Goal: Task Accomplishment & Management: Manage account settings

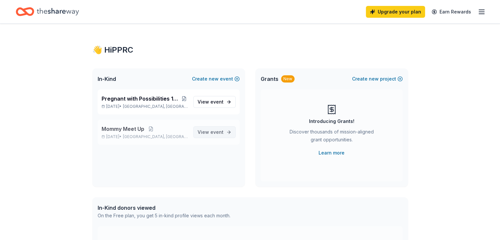
click at [215, 133] on span "event" at bounding box center [216, 132] width 13 height 6
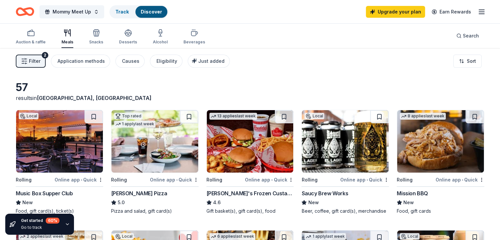
click at [438, 191] on div "Mission BBQ" at bounding box center [439, 193] width 87 height 8
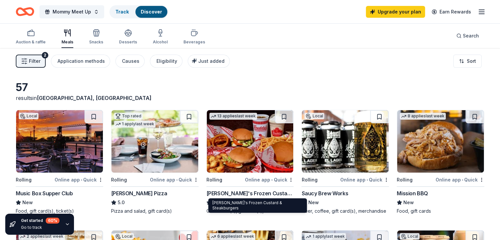
click at [242, 192] on div "[PERSON_NAME]'s Frozen Custard & Steakburgers" at bounding box center [249, 193] width 87 height 8
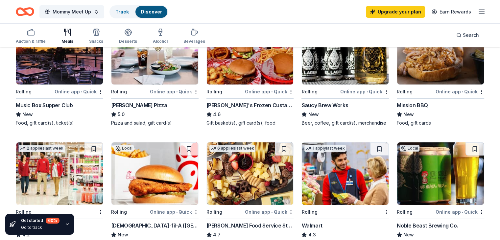
scroll to position [89, 0]
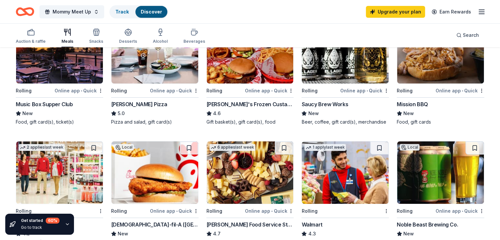
click at [350, 108] on div "Saucy Brew Works New Beer, coffee, gift card(s), merchandise" at bounding box center [344, 112] width 87 height 25
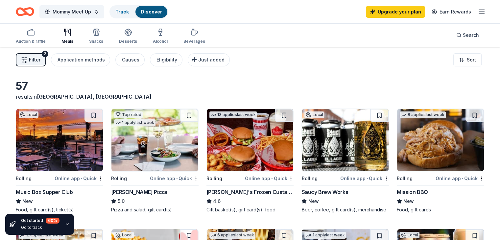
scroll to position [0, 0]
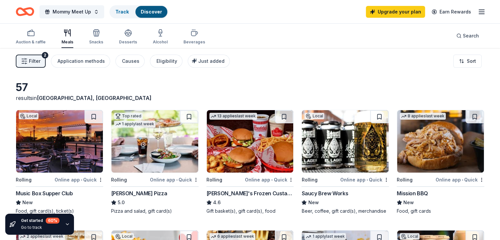
click at [172, 199] on div "5.0" at bounding box center [154, 202] width 87 height 8
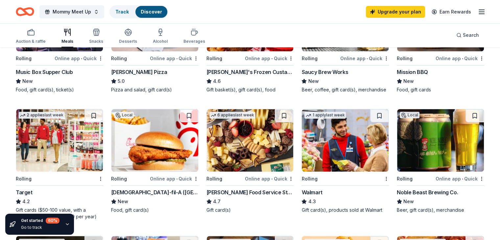
scroll to position [131, 0]
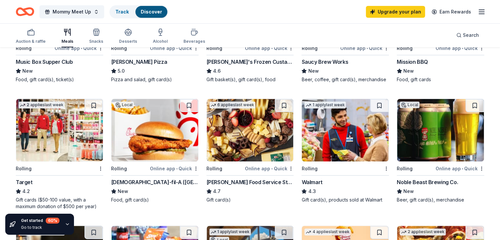
click at [157, 139] on img at bounding box center [154, 130] width 87 height 62
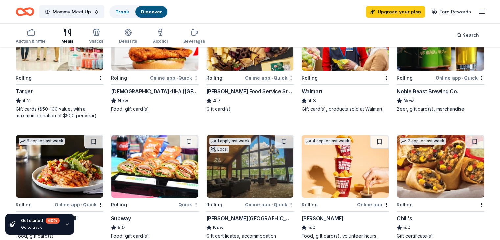
scroll to position [263, 0]
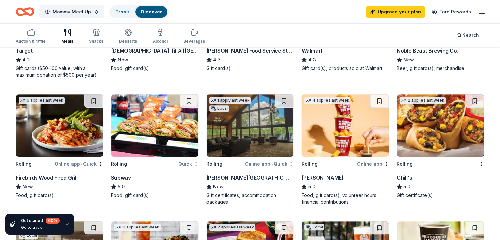
click at [415, 154] on img at bounding box center [440, 125] width 87 height 62
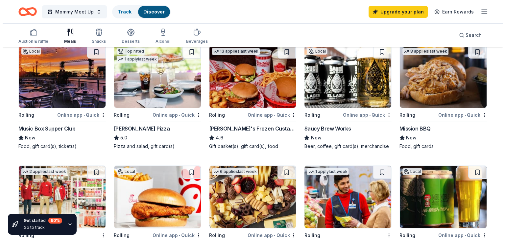
scroll to position [0, 0]
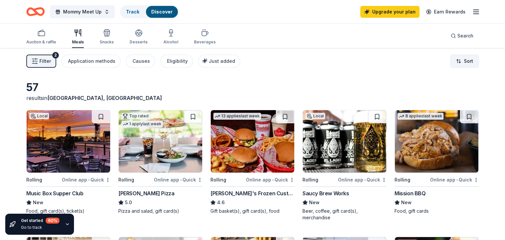
click at [455, 63] on html "Mommy Meet Up Track Discover Upgrade your plan Earn Rewards Auction & raffle Me…" at bounding box center [252, 120] width 505 height 240
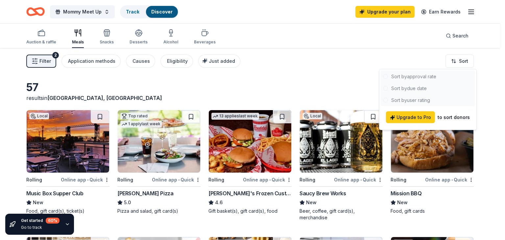
click at [209, 92] on html "Mommy Meet Up Track Discover Upgrade your plan Earn Rewards Auction & raffle Me…" at bounding box center [252, 120] width 505 height 240
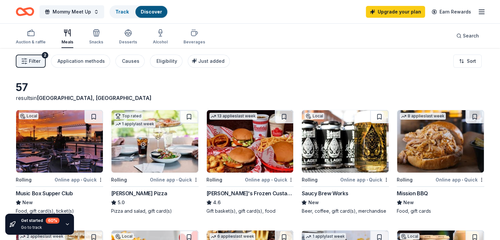
click at [46, 59] on button "Filter 2" at bounding box center [31, 61] width 30 height 13
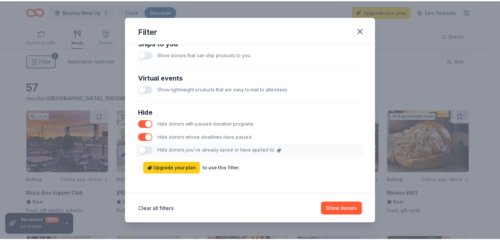
scroll to position [261, 0]
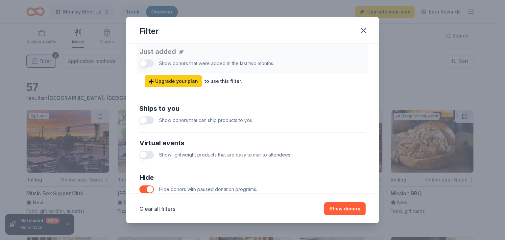
click at [347, 198] on div "Clear all filters Show donors" at bounding box center [252, 208] width 252 height 29
click at [346, 209] on button "Show donors" at bounding box center [344, 208] width 41 height 13
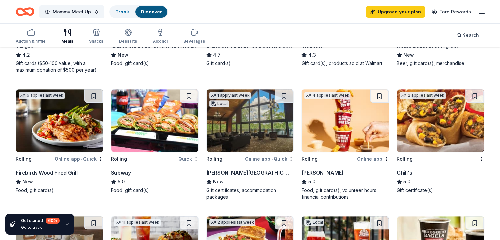
scroll to position [296, 0]
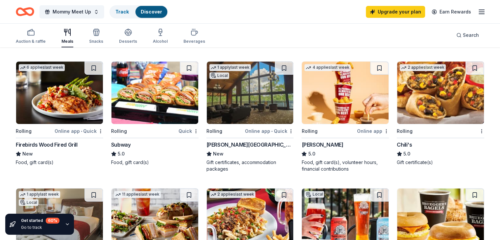
click at [160, 148] on div "Subway" at bounding box center [154, 145] width 87 height 8
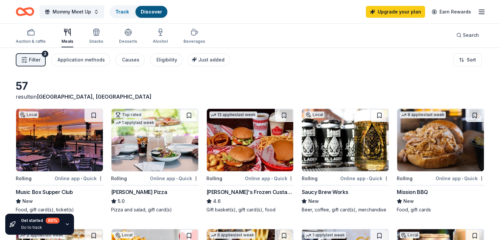
scroll to position [0, 0]
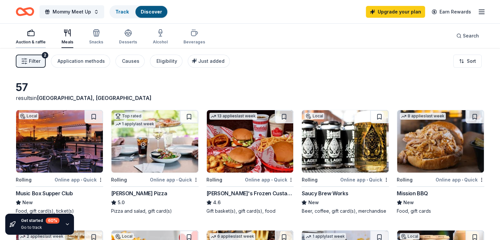
click at [45, 37] on div "Auction & raffle" at bounding box center [31, 37] width 30 height 16
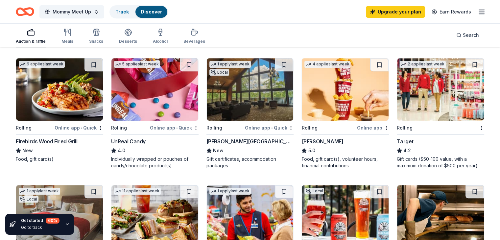
scroll to position [361, 0]
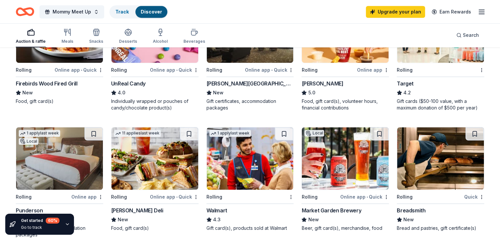
click at [238, 60] on img at bounding box center [250, 31] width 87 height 62
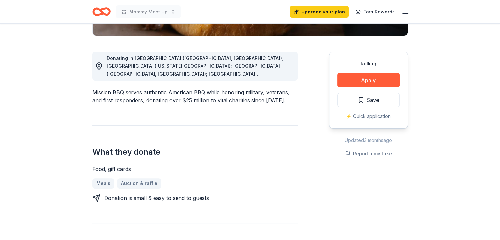
scroll to position [163, 0]
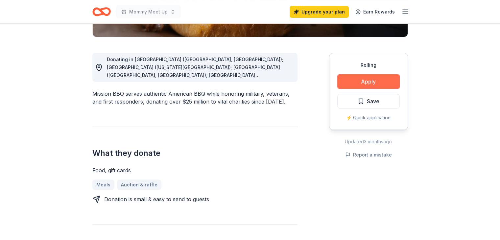
click at [367, 86] on button "Apply" at bounding box center [368, 81] width 62 height 14
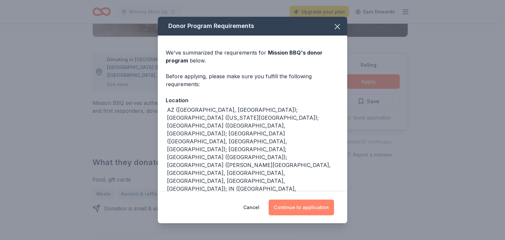
click at [318, 207] on button "Continue to application" at bounding box center [300, 207] width 65 height 16
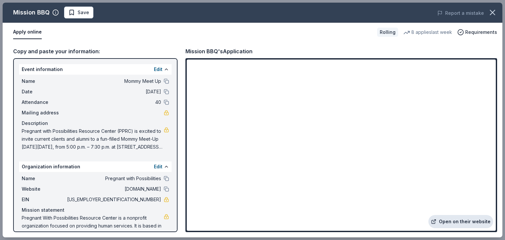
click at [456, 222] on link "Open on their website" at bounding box center [460, 221] width 65 height 13
click at [490, 11] on icon "button" at bounding box center [492, 12] width 5 height 5
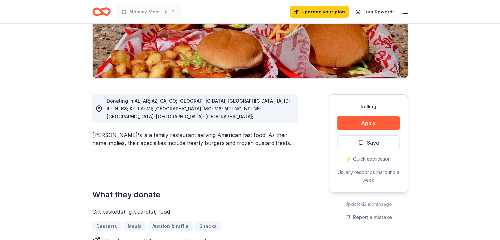
scroll to position [141, 0]
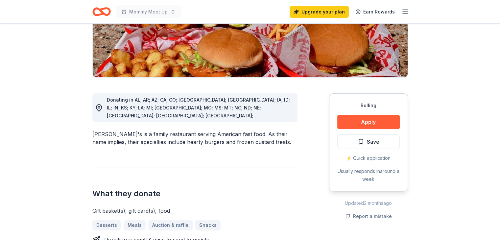
click at [404, 15] on icon "button" at bounding box center [405, 12] width 8 height 8
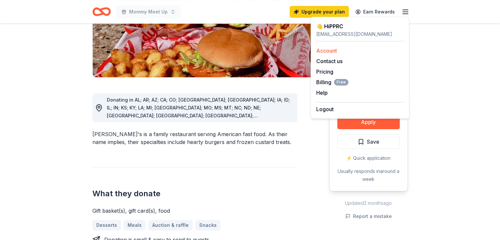
click at [330, 52] on link "Account" at bounding box center [326, 50] width 21 height 7
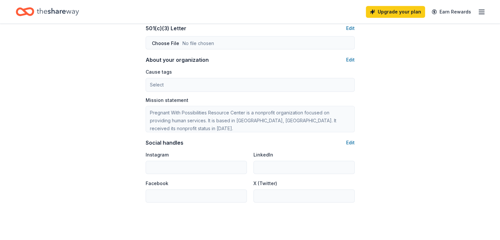
scroll to position [340, 0]
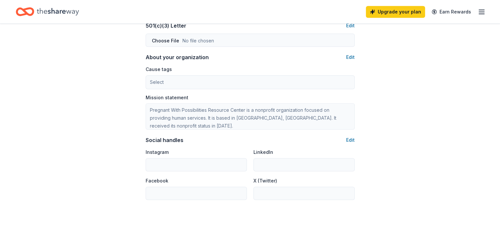
click at [472, 6] on div "Upgrade your plan Earn Rewards" at bounding box center [426, 11] width 120 height 15
click at [477, 10] on icon "button" at bounding box center [481, 12] width 8 height 8
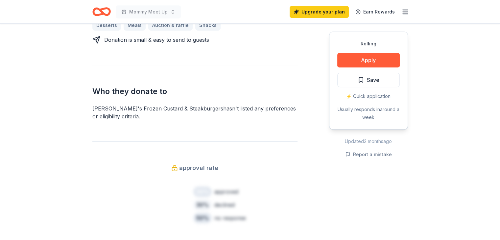
scroll to position [141, 0]
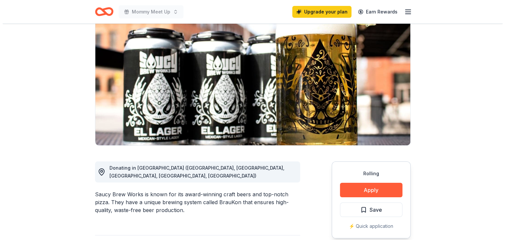
scroll to position [66, 0]
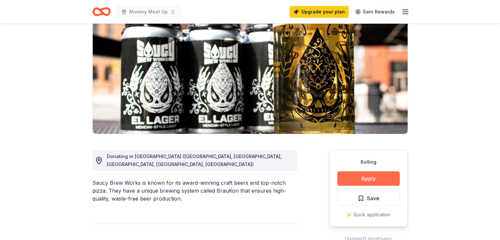
click at [367, 180] on button "Apply" at bounding box center [368, 178] width 62 height 14
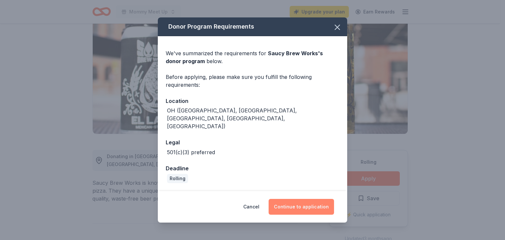
click at [326, 204] on button "Continue to application" at bounding box center [300, 207] width 65 height 16
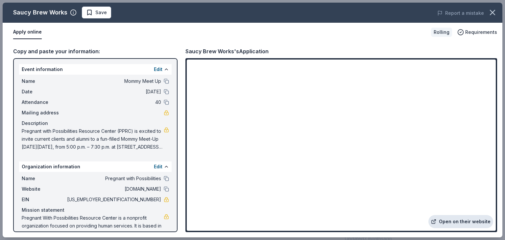
click at [470, 223] on link "Open on their website" at bounding box center [460, 221] width 65 height 13
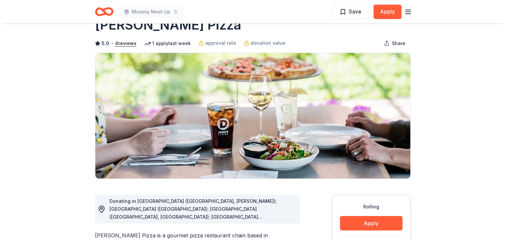
scroll to position [33, 0]
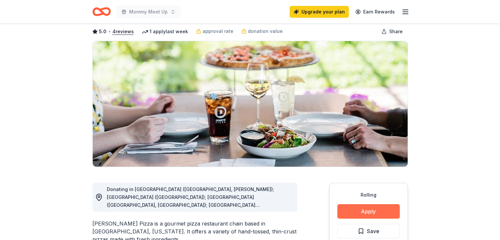
drag, startPoint x: 378, startPoint y: 205, endPoint x: 379, endPoint y: 209, distance: 3.3
click at [379, 209] on button "Apply" at bounding box center [368, 211] width 62 height 14
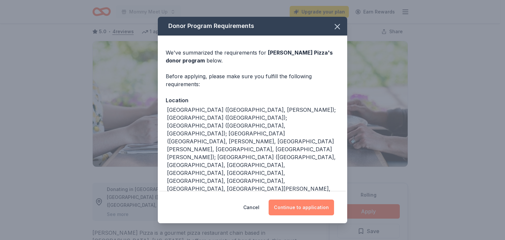
click at [279, 209] on button "Continue to application" at bounding box center [300, 207] width 65 height 16
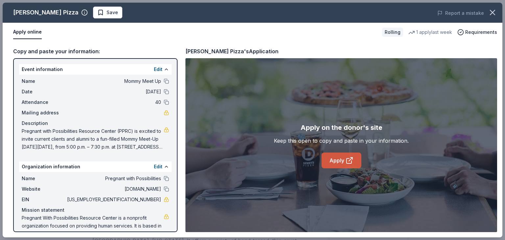
click at [338, 153] on link "Apply" at bounding box center [341, 160] width 40 height 16
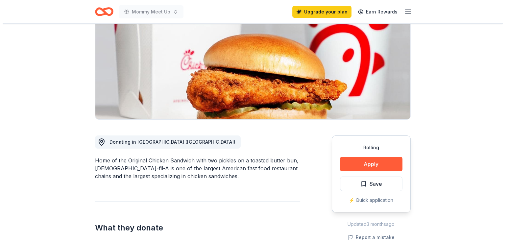
scroll to position [131, 0]
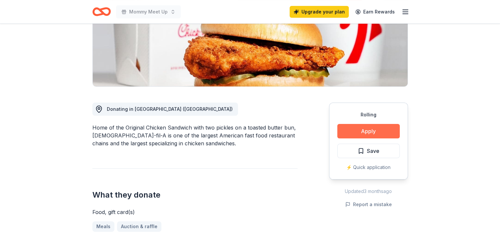
click at [380, 124] on button "Apply" at bounding box center [368, 131] width 62 height 14
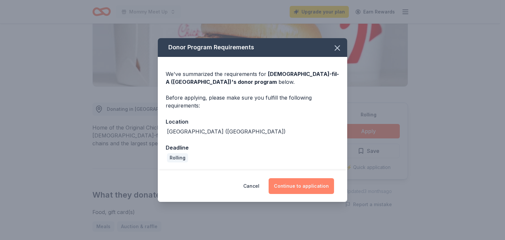
click at [306, 191] on button "Continue to application" at bounding box center [300, 186] width 65 height 16
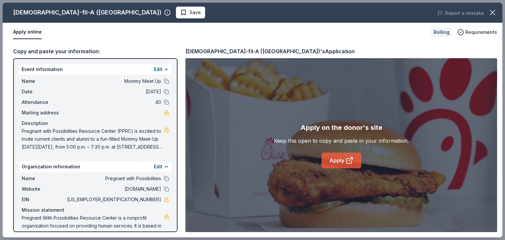
click at [356, 161] on link "Apply" at bounding box center [341, 160] width 40 height 16
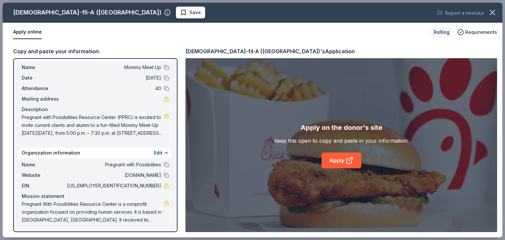
click at [101, 116] on span "Pregnant with Possibilities Resource Center (PPRC) is excited to invite current…" at bounding box center [93, 125] width 142 height 24
click at [119, 129] on span "Pregnant with Possibilities Resource Center (PPRC) is excited to invite current…" at bounding box center [93, 125] width 142 height 24
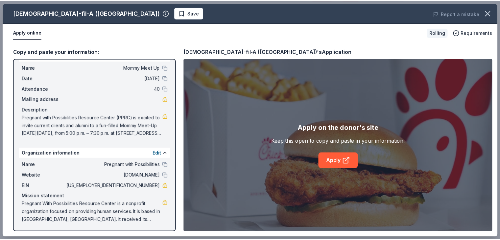
scroll to position [0, 0]
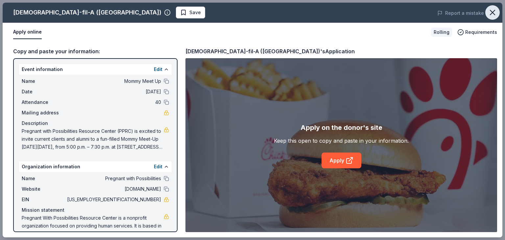
click at [492, 12] on icon "button" at bounding box center [492, 12] width 5 height 5
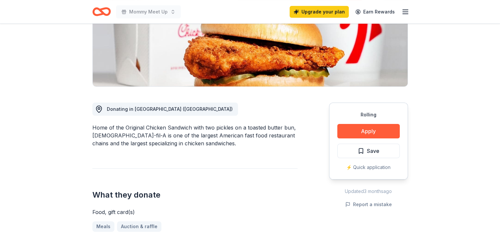
click at [407, 14] on icon "button" at bounding box center [405, 12] width 8 height 8
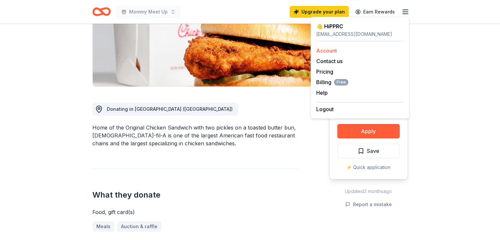
click at [332, 50] on link "Account" at bounding box center [326, 50] width 21 height 7
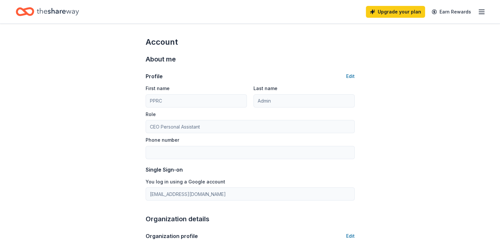
click at [477, 12] on icon "button" at bounding box center [481, 12] width 8 height 8
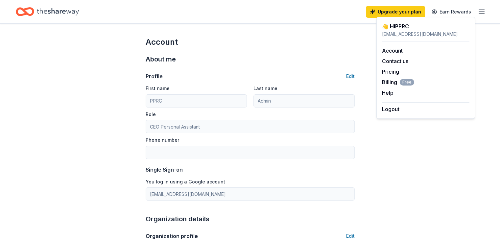
click at [54, 18] on icon "Home" at bounding box center [58, 11] width 42 height 13
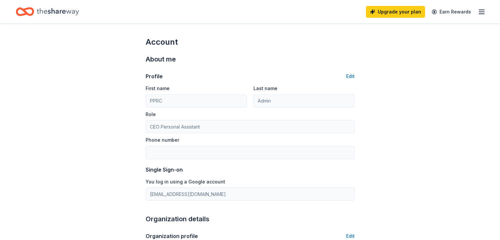
click at [34, 15] on icon "Home" at bounding box center [25, 11] width 18 height 15
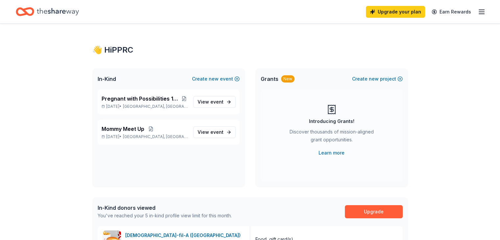
click at [34, 16] on icon "Home" at bounding box center [25, 11] width 18 height 15
click at [120, 133] on div "Mommy Meet Up Sep 19, 2025 • Cleveland, OH" at bounding box center [144, 132] width 86 height 14
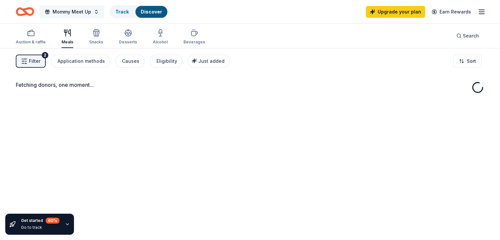
click at [76, 14] on span "Mommy Meet Up" at bounding box center [72, 12] width 38 height 8
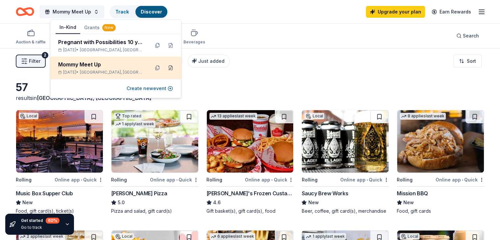
click at [170, 67] on button at bounding box center [170, 67] width 11 height 11
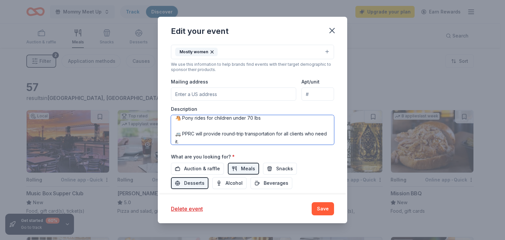
scroll to position [134, 0]
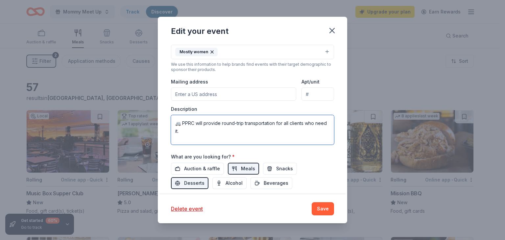
drag, startPoint x: 303, startPoint y: 137, endPoint x: 172, endPoint y: 118, distance: 132.5
click at [172, 118] on textarea "Pregnant with Possibilities Resource Center (PPRC) is excited to invite current…" at bounding box center [252, 130] width 163 height 30
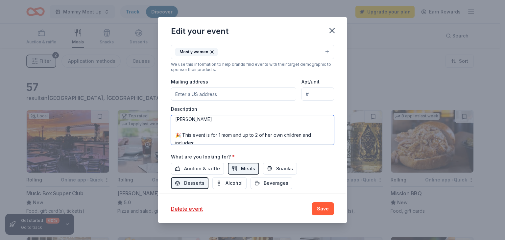
scroll to position [15, 0]
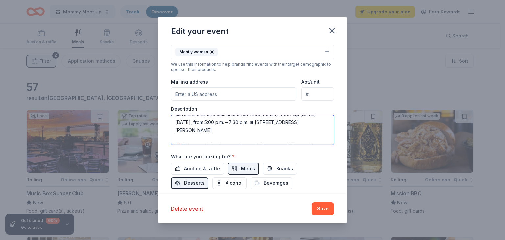
click at [177, 140] on textarea "Pregnant with Possibilities Resource Center (PPRC) is excited to invite current…" at bounding box center [252, 130] width 163 height 30
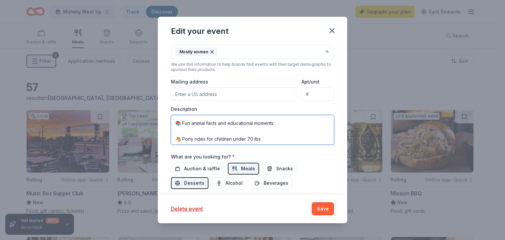
scroll to position [134, 0]
drag, startPoint x: 177, startPoint y: 140, endPoint x: 371, endPoint y: 154, distance: 194.0
click at [371, 154] on div "Edit your event Update donors you've applied to Let donors know of any updates …" at bounding box center [252, 120] width 505 height 240
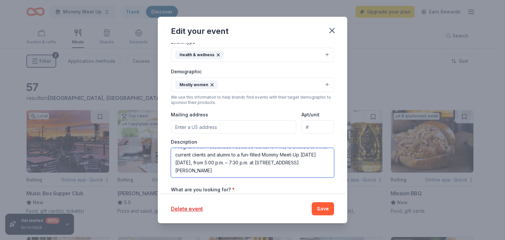
scroll to position [0, 0]
drag, startPoint x: 222, startPoint y: 171, endPoint x: 151, endPoint y: 137, distance: 78.9
click at [151, 137] on div "Edit your event Update donors you've applied to Let donors know of any updates …" at bounding box center [252, 120] width 505 height 240
type textarea "Pregnant with Possibilities Resource Center (PPRC) is excited to invite current…"
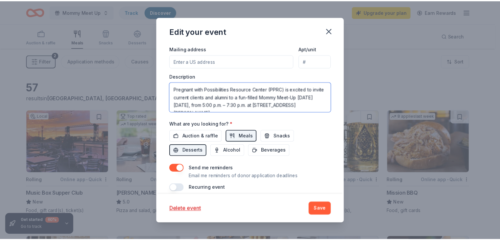
scroll to position [8, 0]
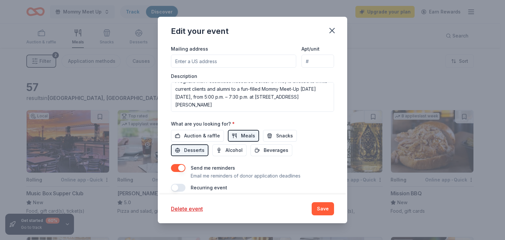
click at [172, 122] on label "What are you looking for? *" at bounding box center [203, 124] width 64 height 7
click at [102, 101] on div "Edit your event Update donors you've applied to Let donors know of any updates …" at bounding box center [252, 120] width 505 height 240
drag, startPoint x: 330, startPoint y: 209, endPoint x: 326, endPoint y: 208, distance: 4.0
click at [329, 209] on button "Save" at bounding box center [322, 208] width 22 height 13
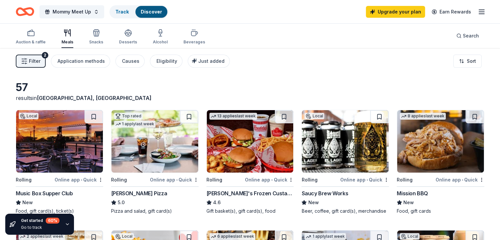
click at [477, 10] on icon "button" at bounding box center [481, 12] width 8 height 8
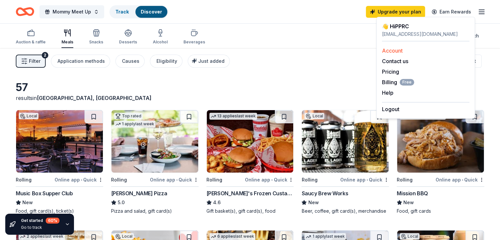
click at [393, 49] on link "Account" at bounding box center [392, 50] width 21 height 7
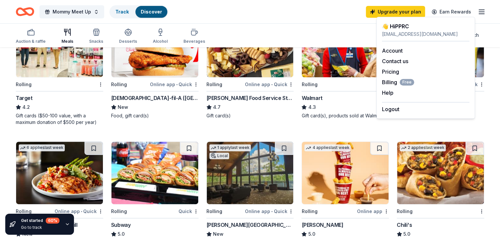
scroll to position [263, 0]
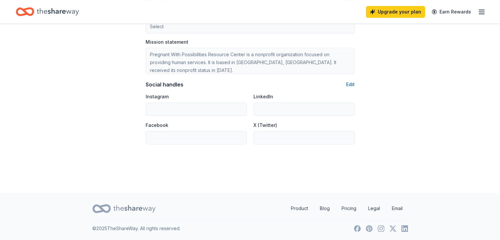
scroll to position [396, 0]
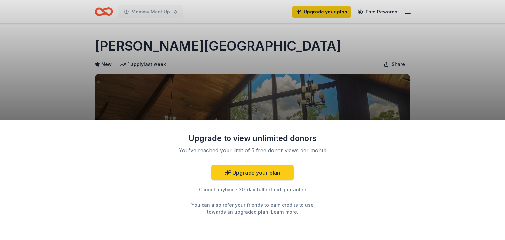
click at [262, 111] on div "Upgrade to view unlimited donors You've reached your limit of 5 free donor view…" at bounding box center [252, 120] width 505 height 240
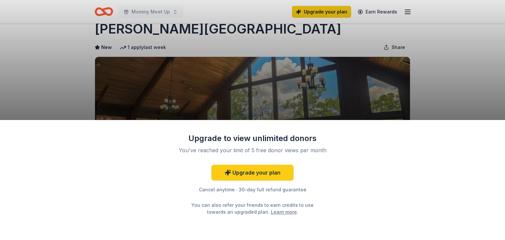
scroll to position [33, 0]
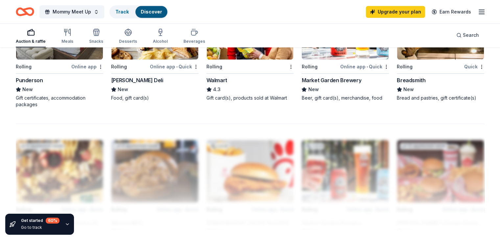
scroll to position [493, 0]
